Goal: Use online tool/utility: Use online tool/utility

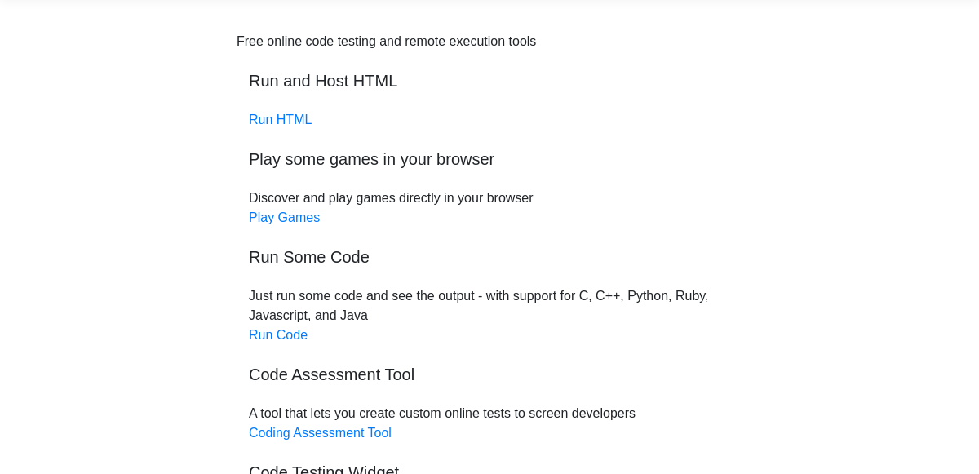
scroll to position [56, 0]
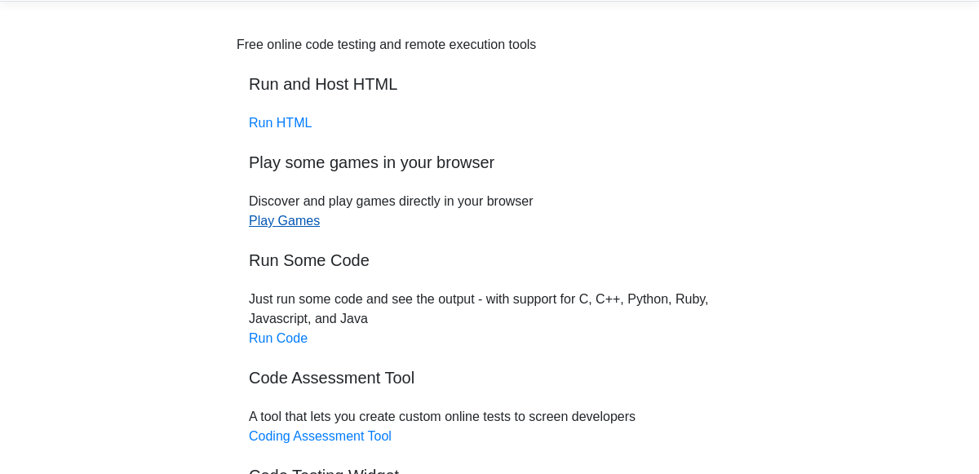
click at [279, 222] on link "Play Games" at bounding box center [284, 221] width 71 height 14
click at [285, 119] on link "Run HTML" at bounding box center [280, 123] width 63 height 14
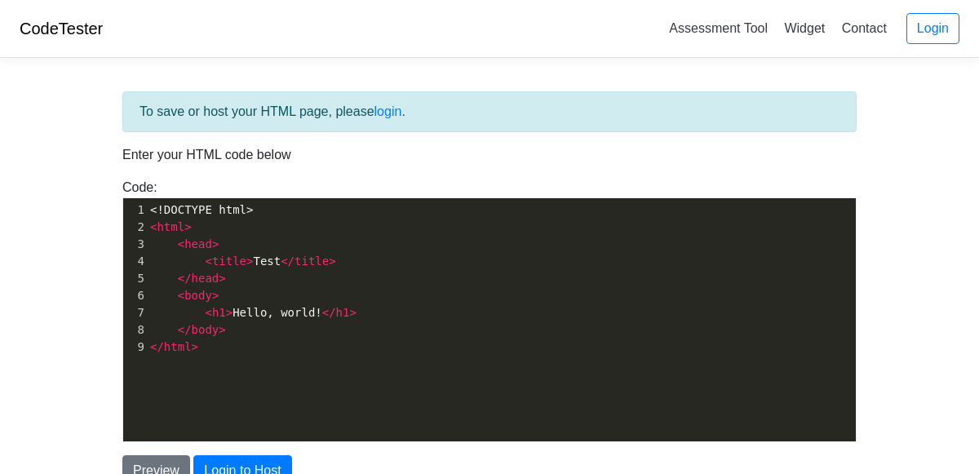
scroll to position [128, 0]
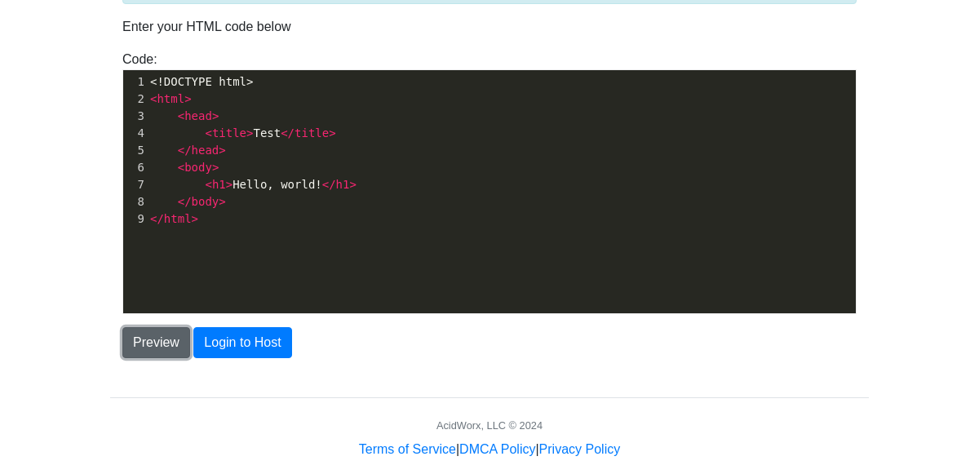
click at [135, 350] on button "Preview" at bounding box center [156, 342] width 68 height 31
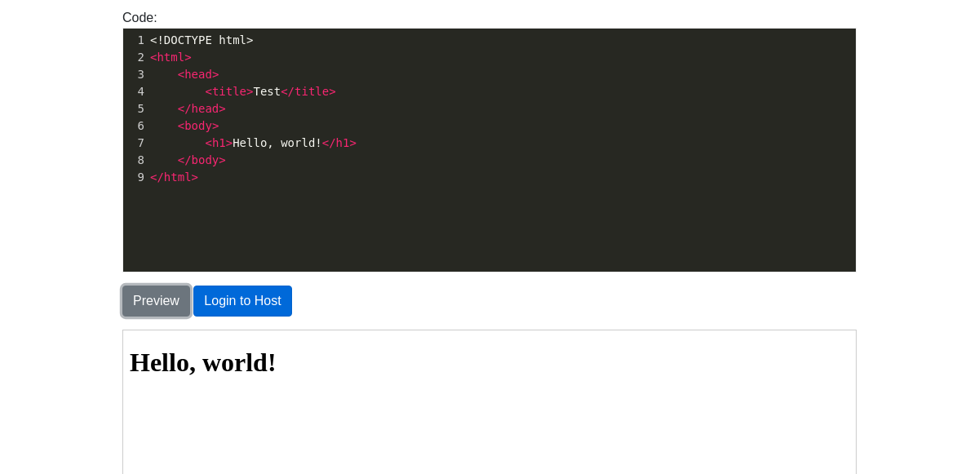
scroll to position [171, 0]
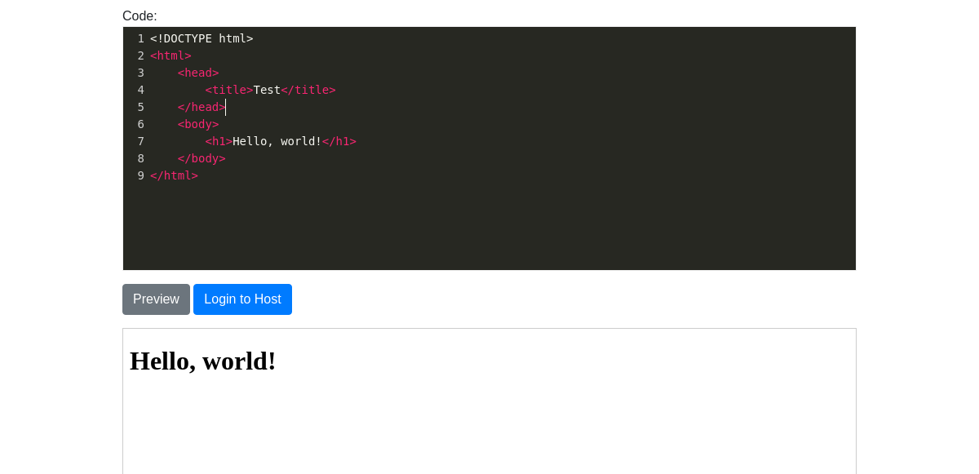
click at [446, 104] on pre "</ head >" at bounding box center [501, 107] width 709 height 17
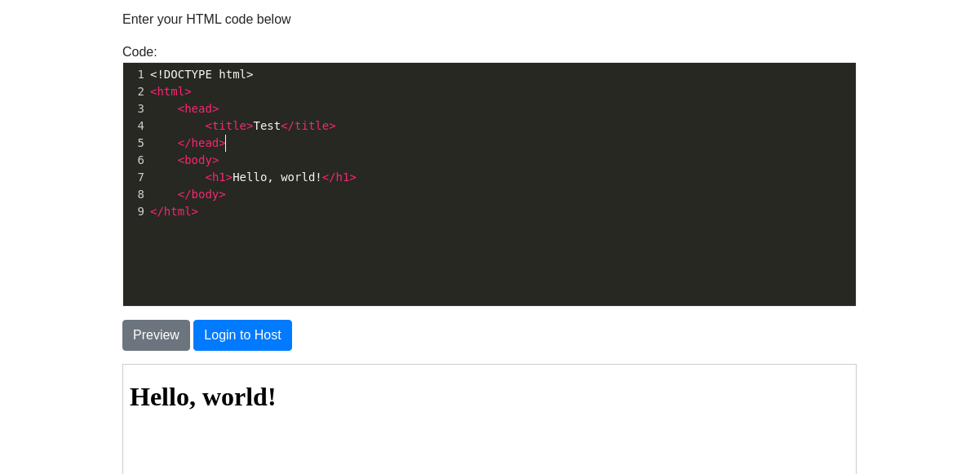
scroll to position [131, 0]
